Goal: Task Accomplishment & Management: Manage account settings

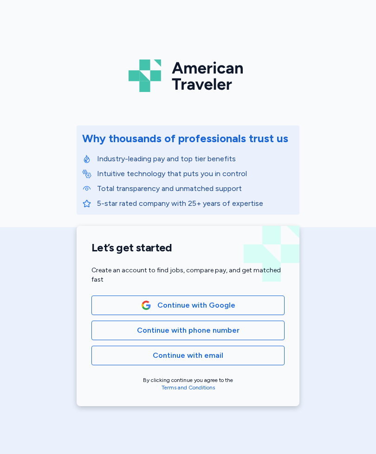
click at [198, 306] on span "Continue with Google" at bounding box center [197, 305] width 78 height 11
click at [234, 306] on span "Continue with Google" at bounding box center [188, 305] width 178 height 11
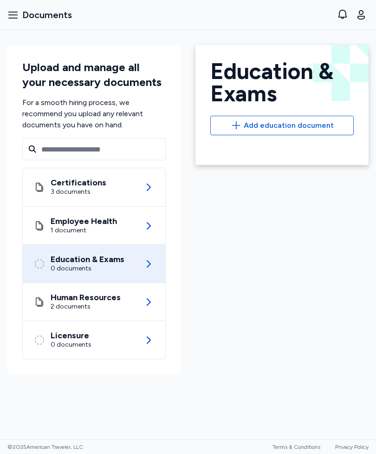
click at [18, 16] on icon "button" at bounding box center [12, 14] width 11 height 11
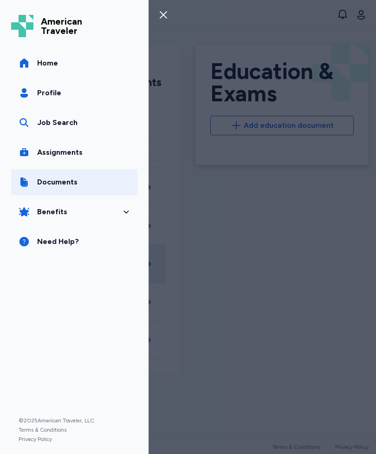
click at [42, 97] on span "Profile" at bounding box center [49, 92] width 24 height 11
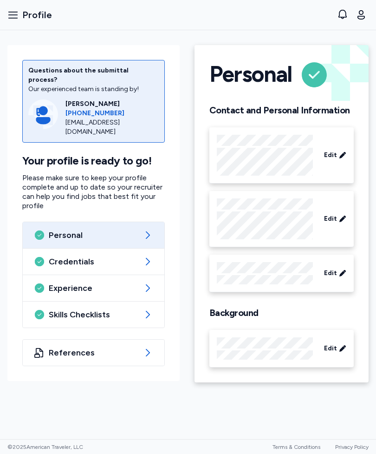
click at [143, 309] on icon at bounding box center [147, 314] width 11 height 11
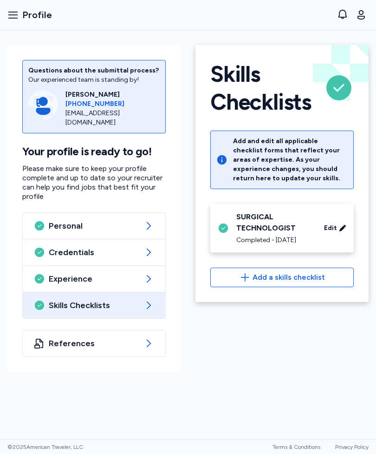
click at [276, 228] on div "SURGICAL TECHNOLOGIST" at bounding box center [275, 222] width 77 height 22
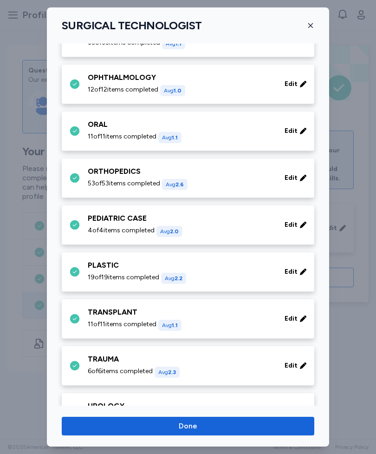
scroll to position [408, 0]
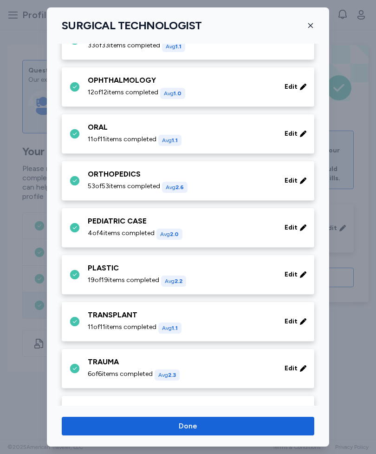
click at [216, 180] on div "ORTHOPEDICS 53 of 53 items completed Avg 2.6" at bounding box center [181, 181] width 186 height 24
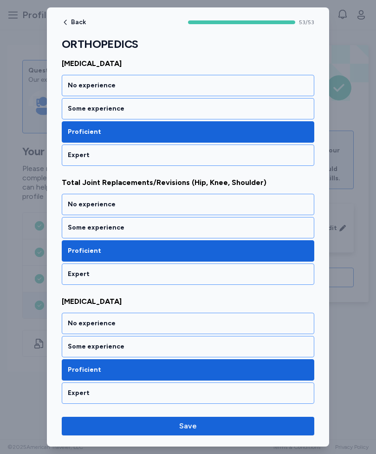
scroll to position [6095, 0]
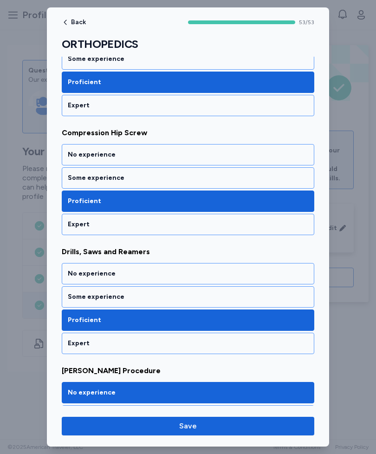
click at [226, 431] on span "Save" at bounding box center [188, 426] width 238 height 11
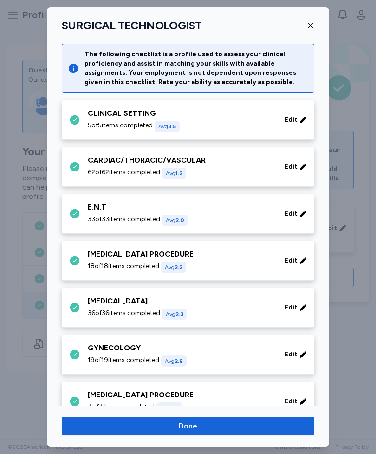
scroll to position [0, 0]
click at [240, 170] on div "62 of 62 items completed Avg 1.2" at bounding box center [181, 173] width 186 height 11
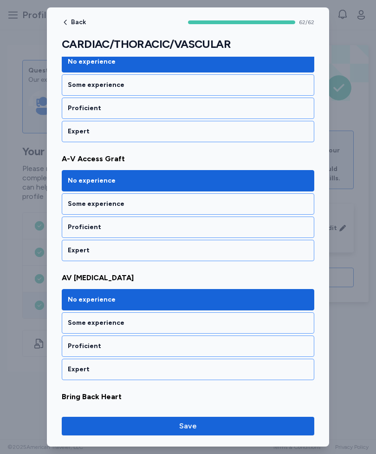
scroll to position [754, 0]
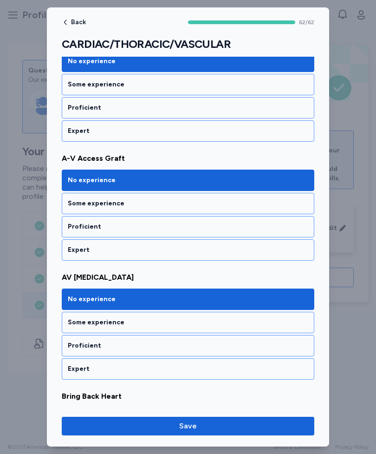
click at [257, 205] on div "Some experience" at bounding box center [188, 203] width 241 height 9
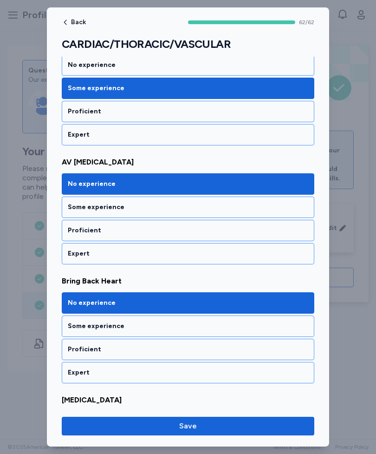
scroll to position [868, 0]
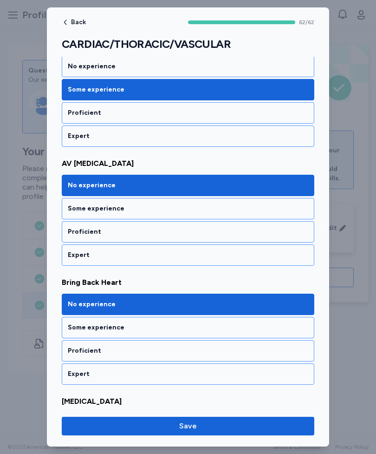
click at [131, 229] on div "Proficient" at bounding box center [188, 231] width 241 height 9
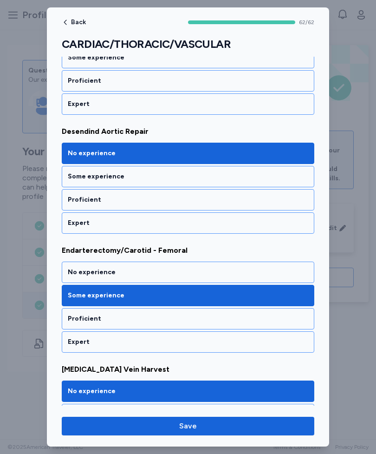
scroll to position [1734, 0]
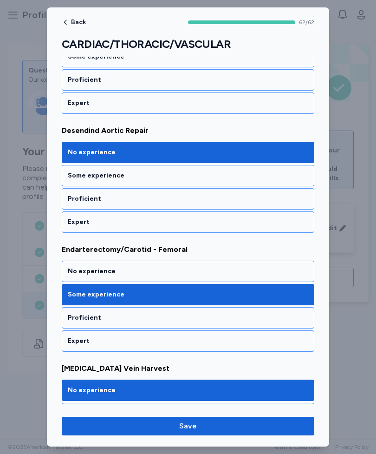
click at [134, 320] on div "Proficient" at bounding box center [188, 317] width 241 height 9
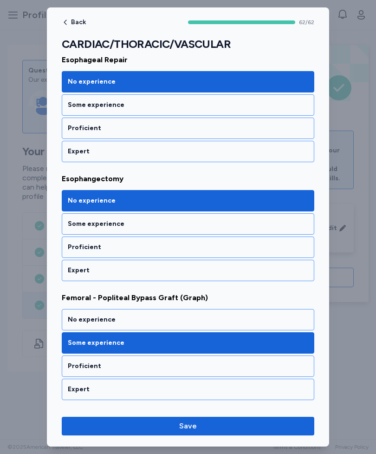
scroll to position [2191, 0]
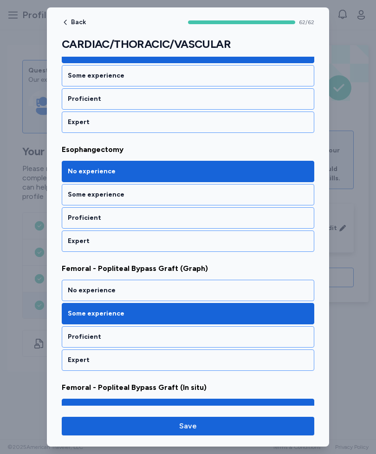
click at [126, 336] on div "Proficient" at bounding box center [188, 336] width 241 height 9
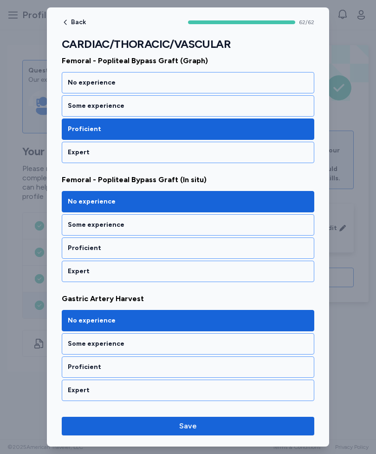
scroll to position [2399, 0]
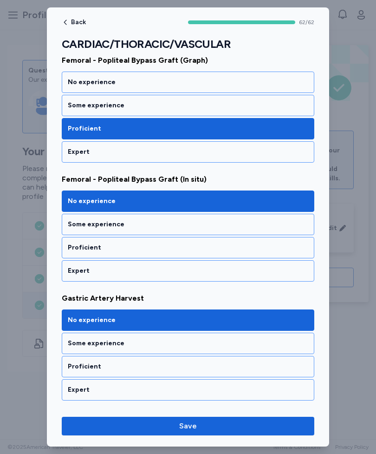
click at [126, 245] on div "Proficient" at bounding box center [188, 247] width 241 height 9
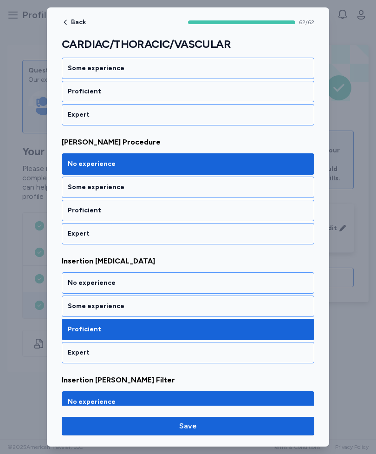
scroll to position [2794, 0]
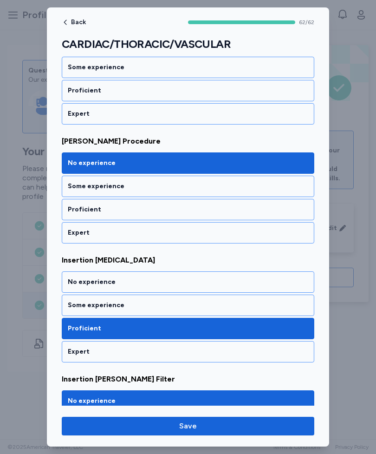
click at [127, 185] on div "Some experience" at bounding box center [188, 186] width 241 height 9
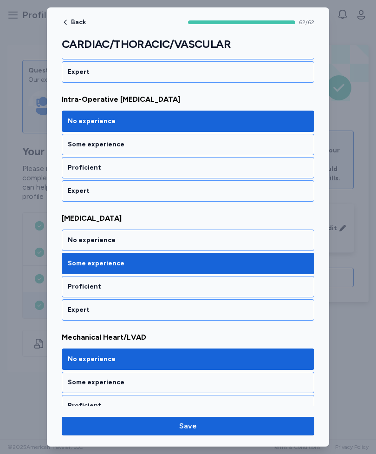
scroll to position [3313, 0]
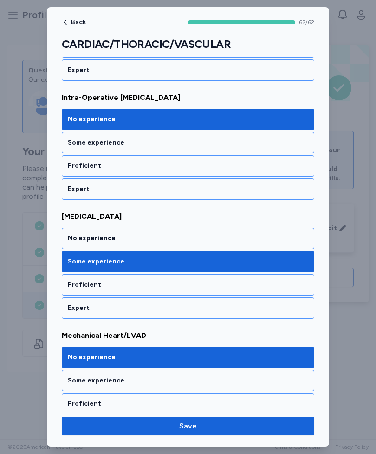
click at [239, 284] on div "Proficient" at bounding box center [188, 284] width 241 height 9
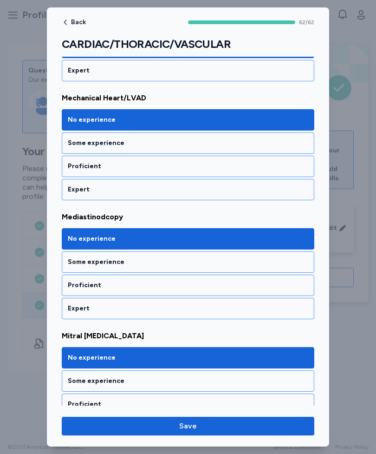
scroll to position [3551, 0]
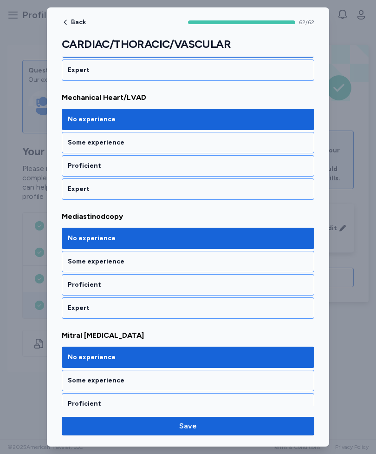
click at [231, 263] on div "Some experience" at bounding box center [188, 261] width 241 height 9
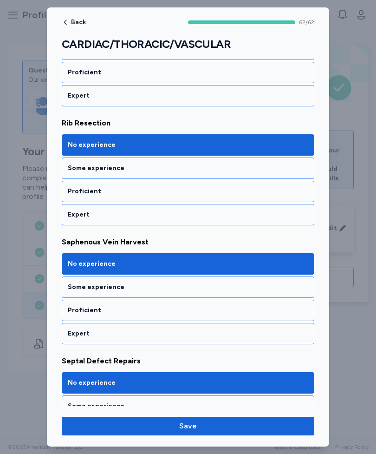
scroll to position [5788, 0]
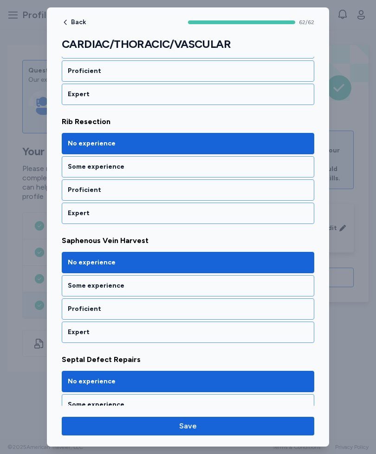
click at [281, 310] on div "Proficient" at bounding box center [188, 308] width 241 height 9
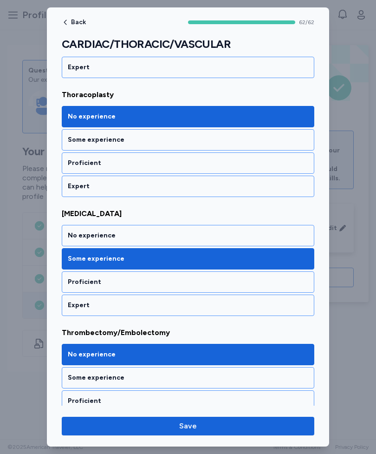
scroll to position [6529, 0]
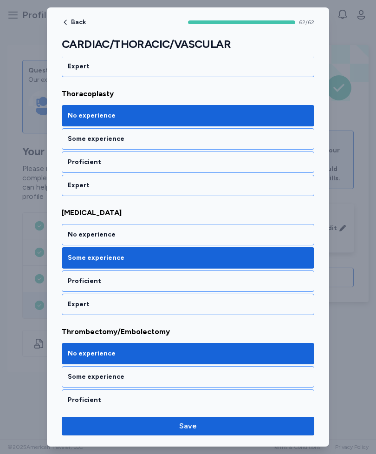
click at [292, 282] on div "Proficient" at bounding box center [188, 281] width 241 height 9
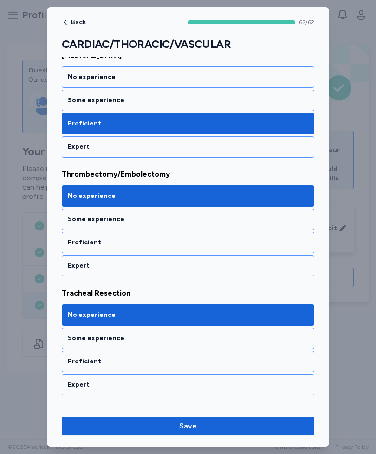
scroll to position [6678, 0]
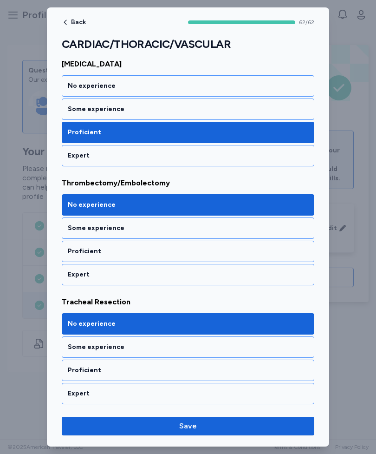
click at [283, 249] on div "Proficient" at bounding box center [188, 251] width 241 height 9
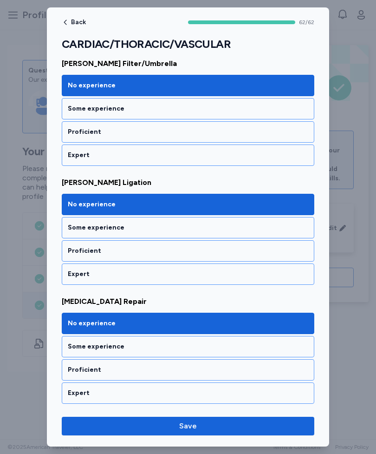
scroll to position [7154, 0]
click at [287, 422] on span "Save" at bounding box center [188, 426] width 238 height 11
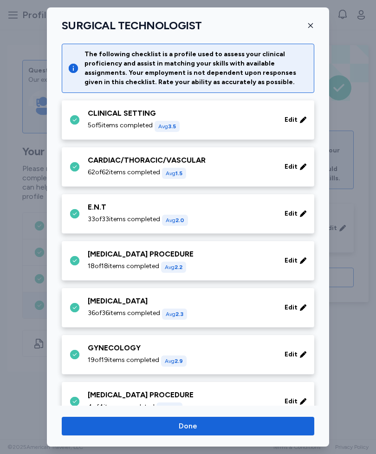
click at [278, 417] on button "Done" at bounding box center [188, 426] width 253 height 19
